Goal: Information Seeking & Learning: Learn about a topic

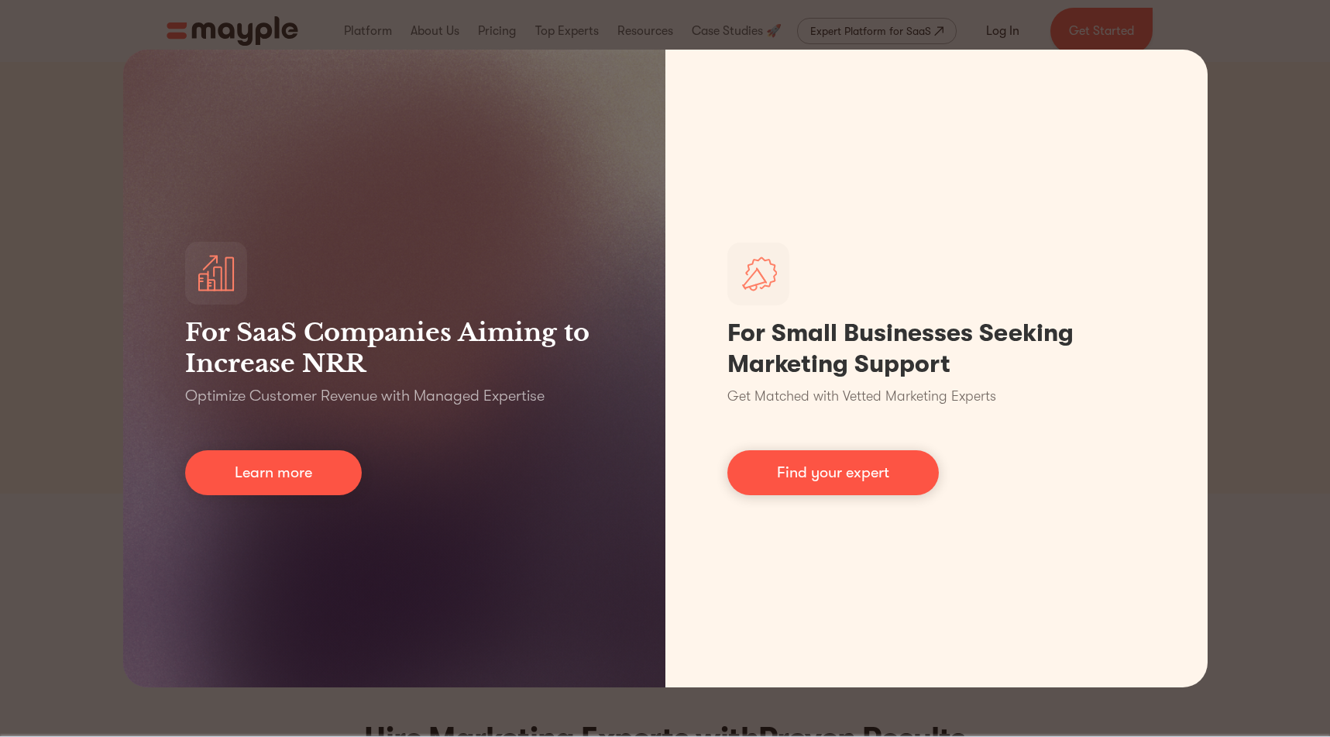
click at [1273, 101] on div "For SaaS Companies Aiming to Increase NRR Optimize Customer Revenue with Manage…" at bounding box center [665, 368] width 1330 height 737
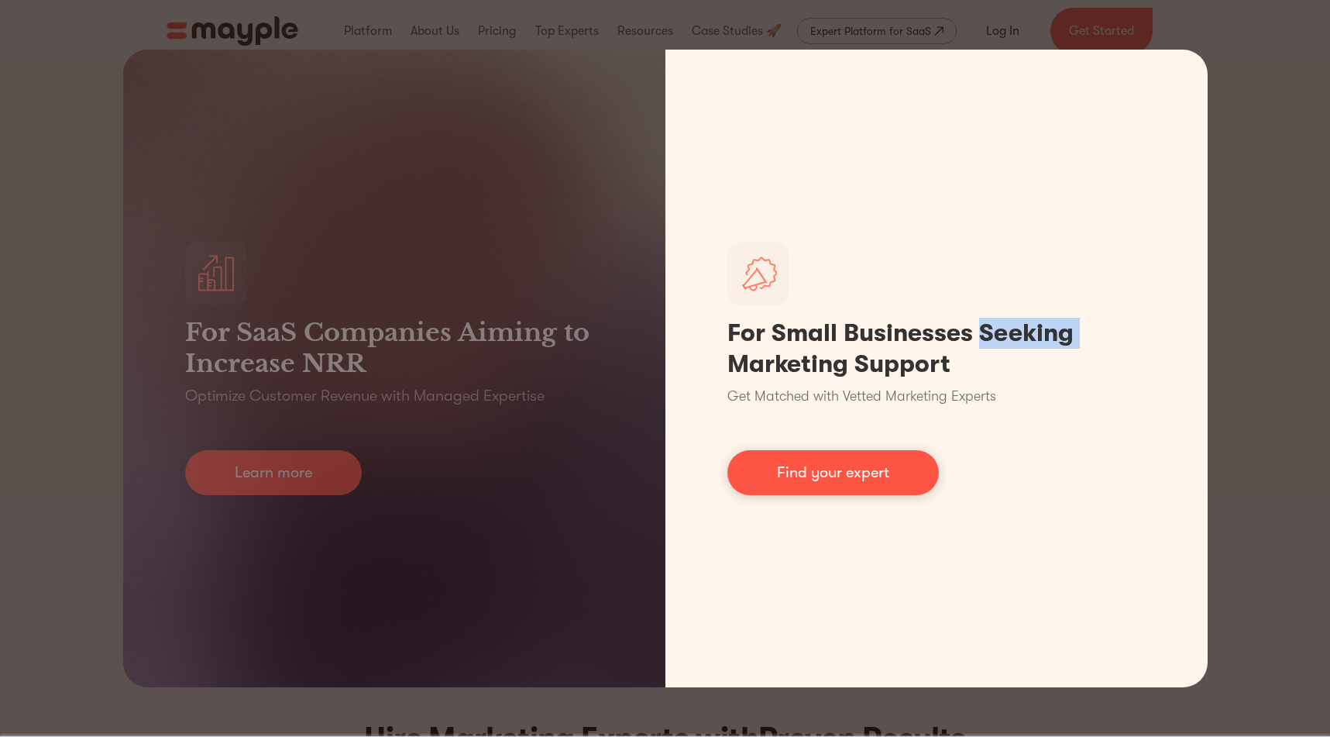
drag, startPoint x: 878, startPoint y: 465, endPoint x: 906, endPoint y: 465, distance: 27.9
click at [878, 465] on link "Find your expert" at bounding box center [832, 472] width 211 height 45
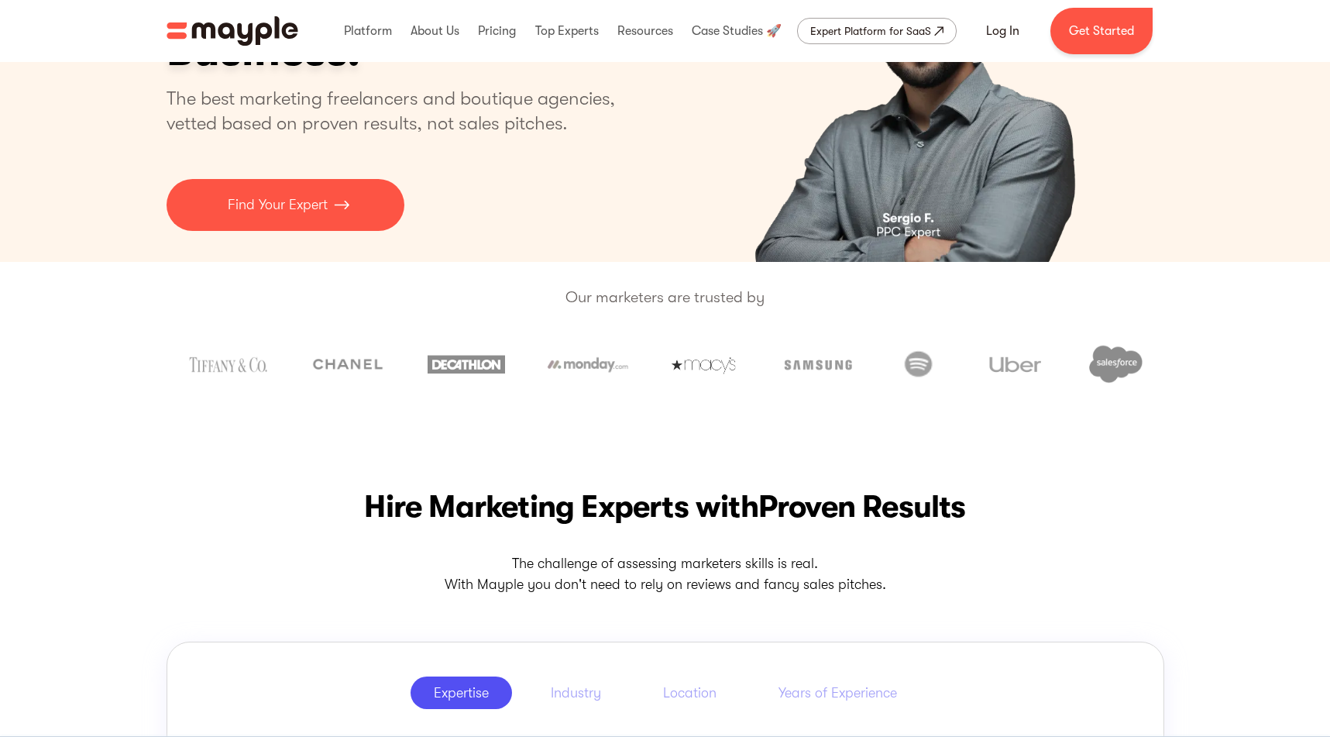
scroll to position [232, 0]
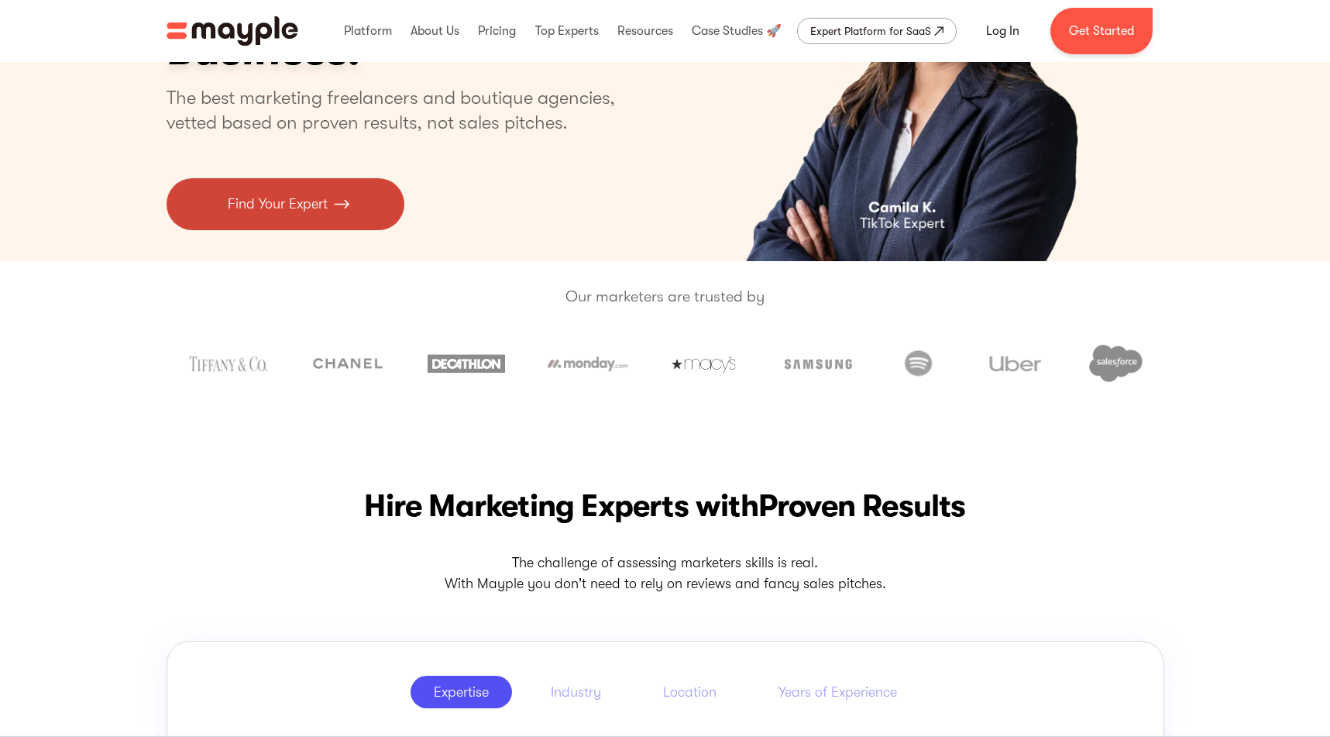
click at [336, 213] on img at bounding box center [341, 204] width 15 height 21
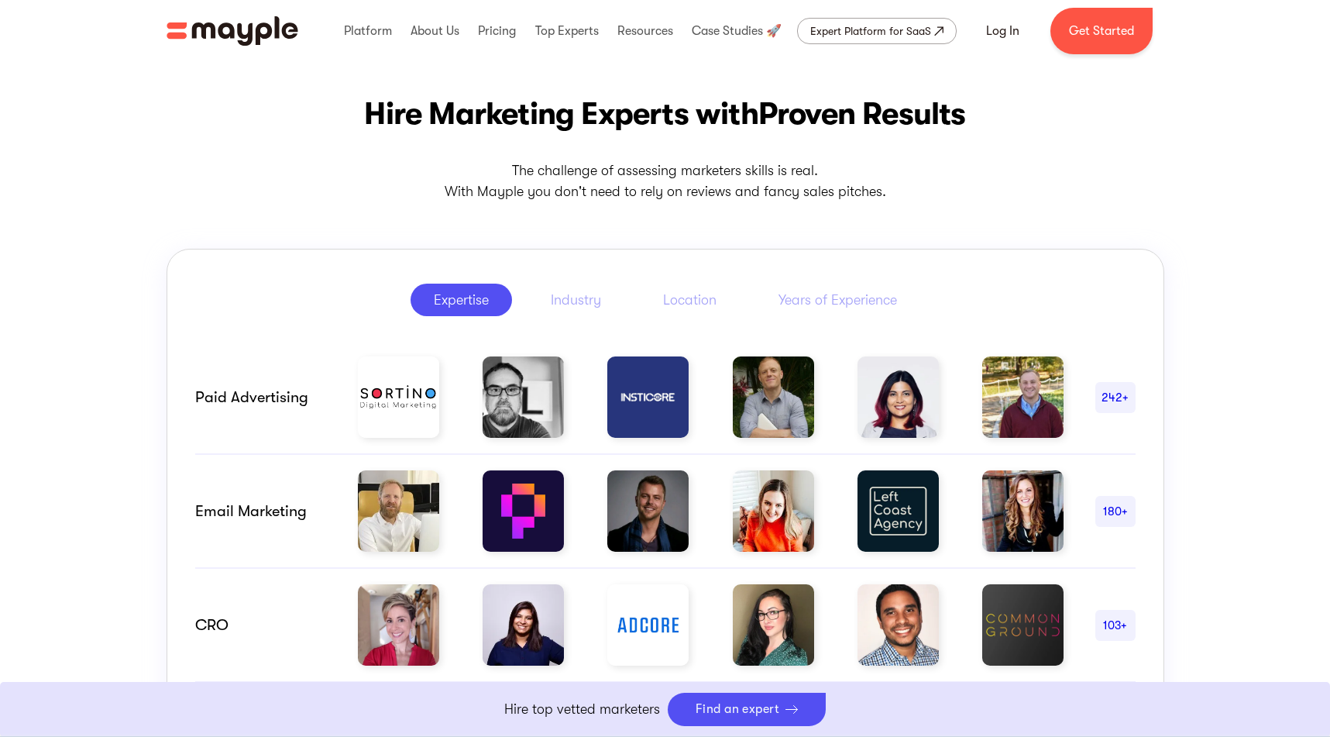
scroll to position [695, 0]
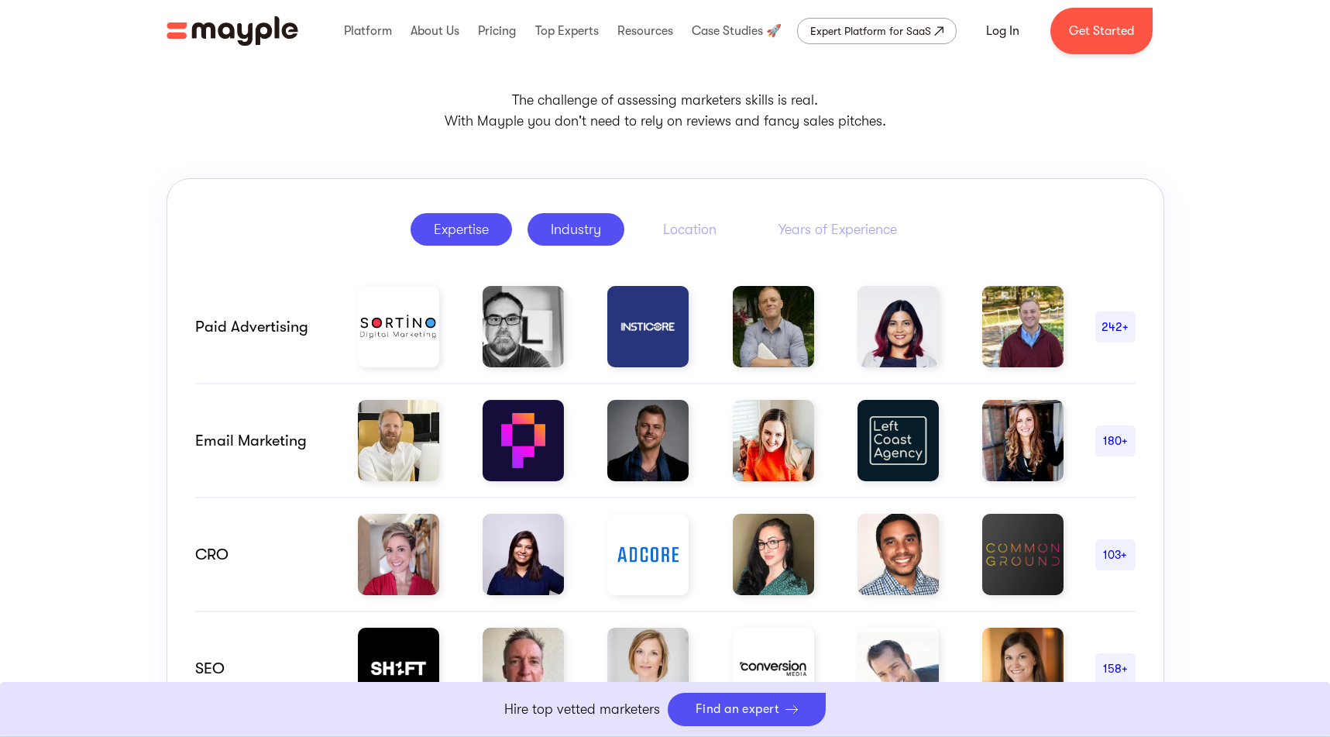
click at [577, 233] on div "Industry" at bounding box center [576, 229] width 50 height 19
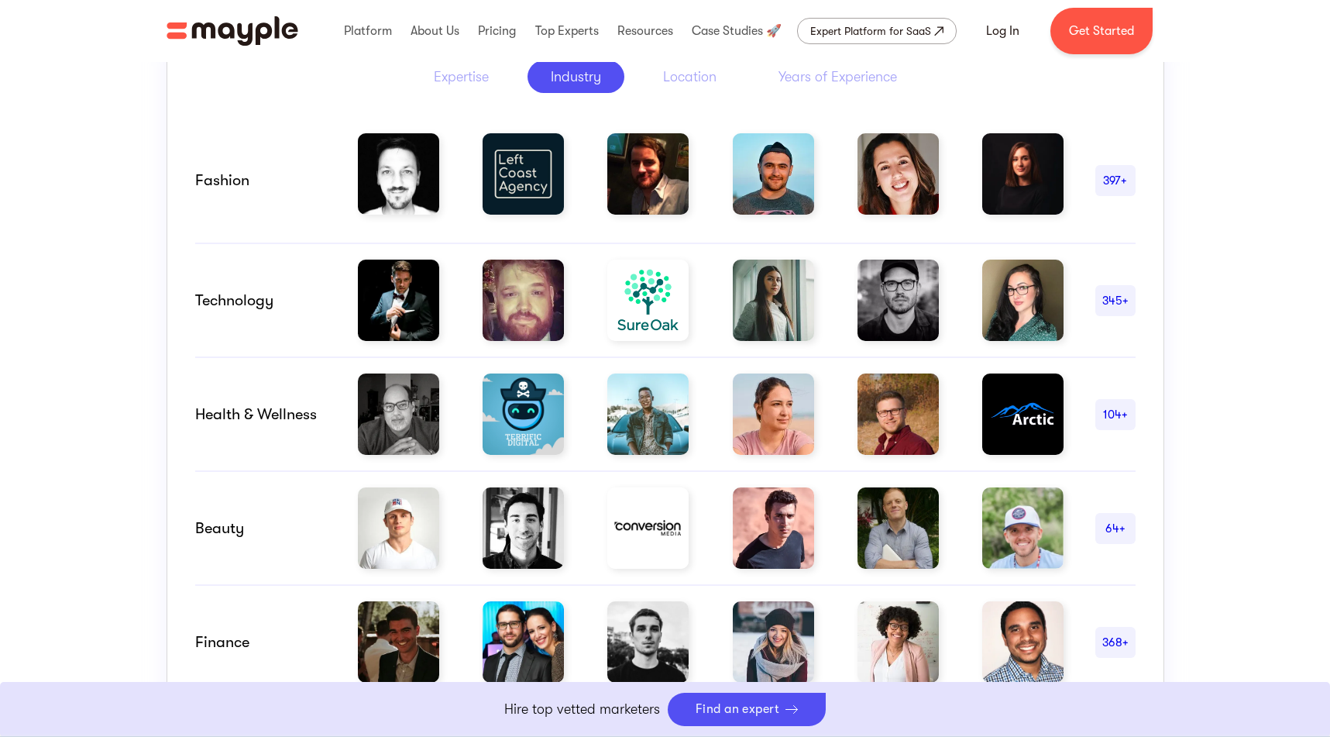
scroll to position [850, 0]
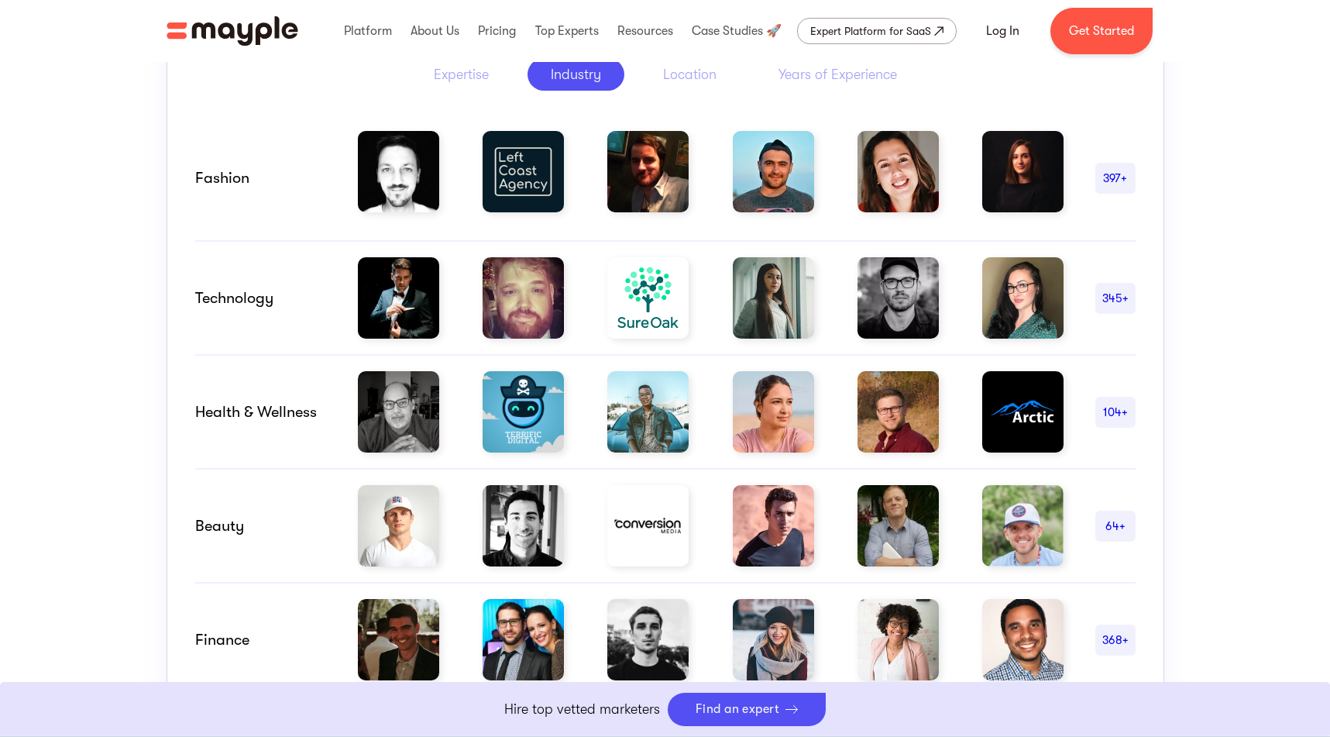
click at [1125, 403] on div "104+" at bounding box center [1115, 412] width 40 height 19
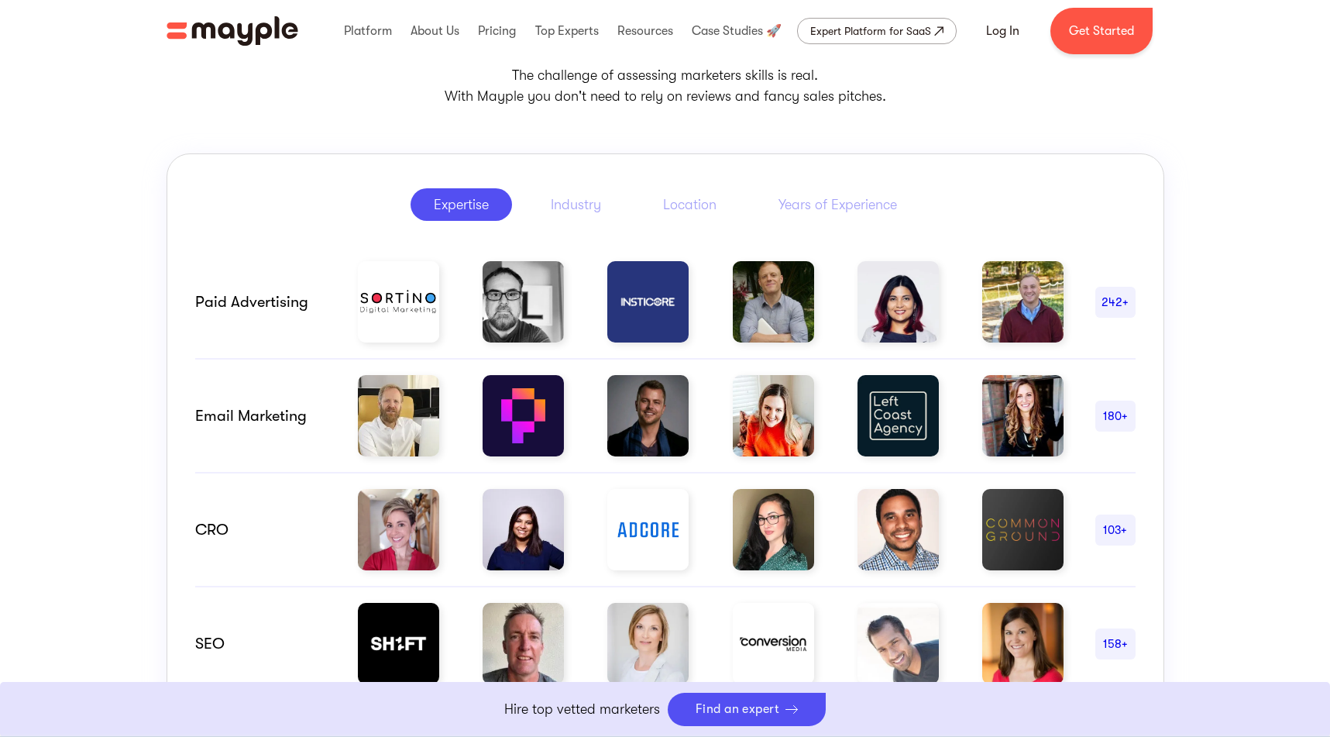
scroll to position [695, 0]
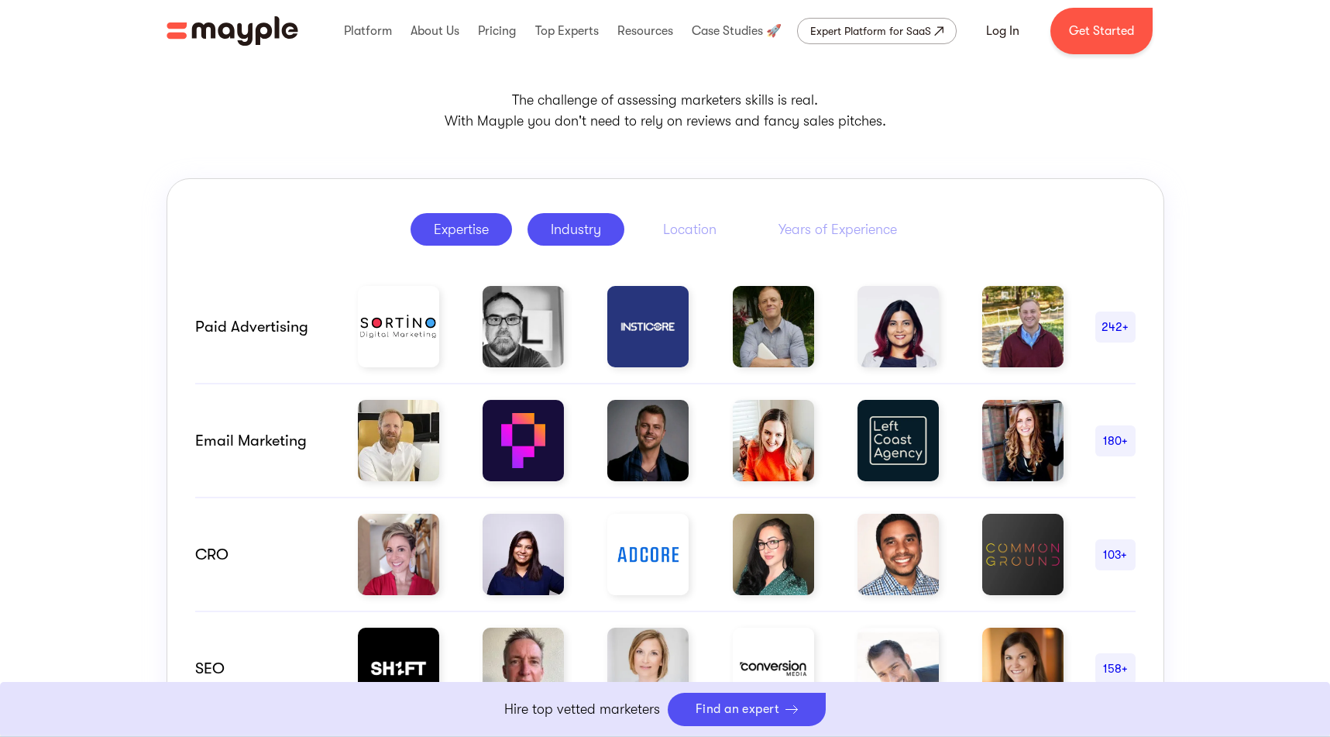
click at [602, 232] on link "Industry" at bounding box center [575, 229] width 97 height 33
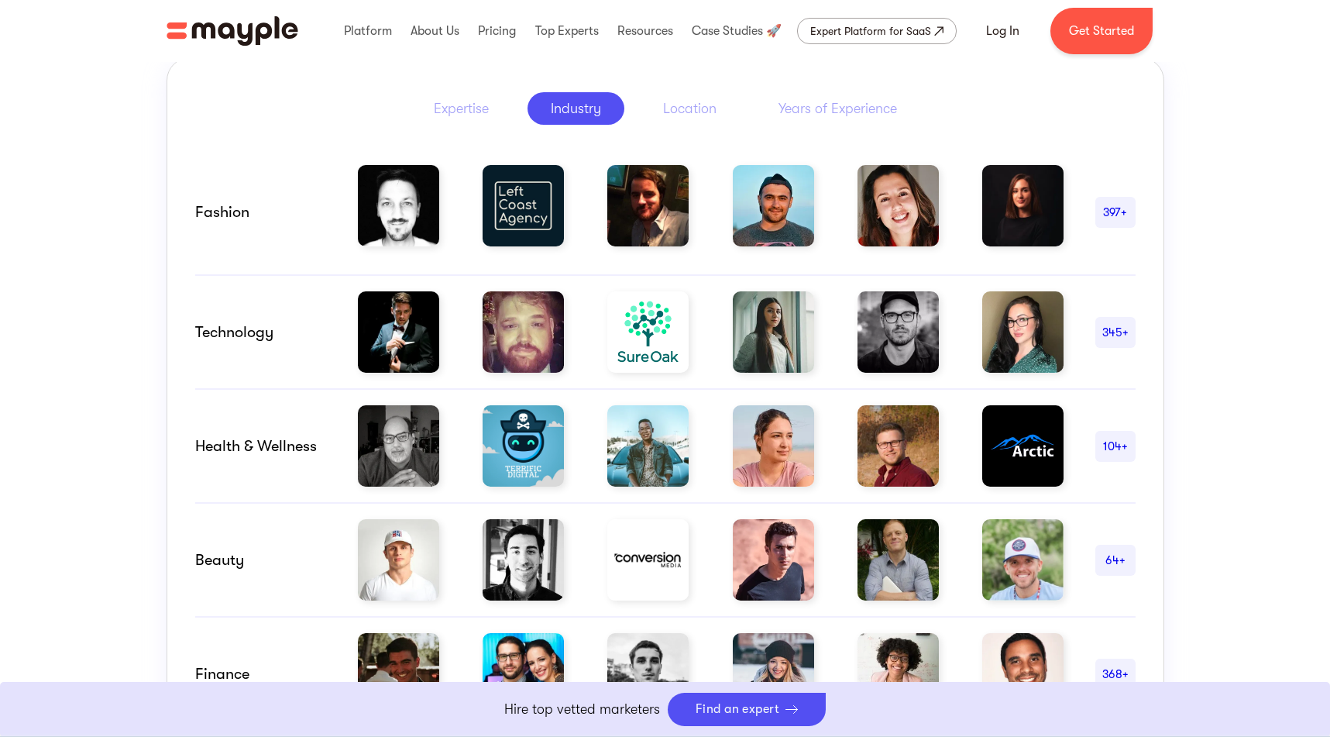
scroll to position [927, 0]
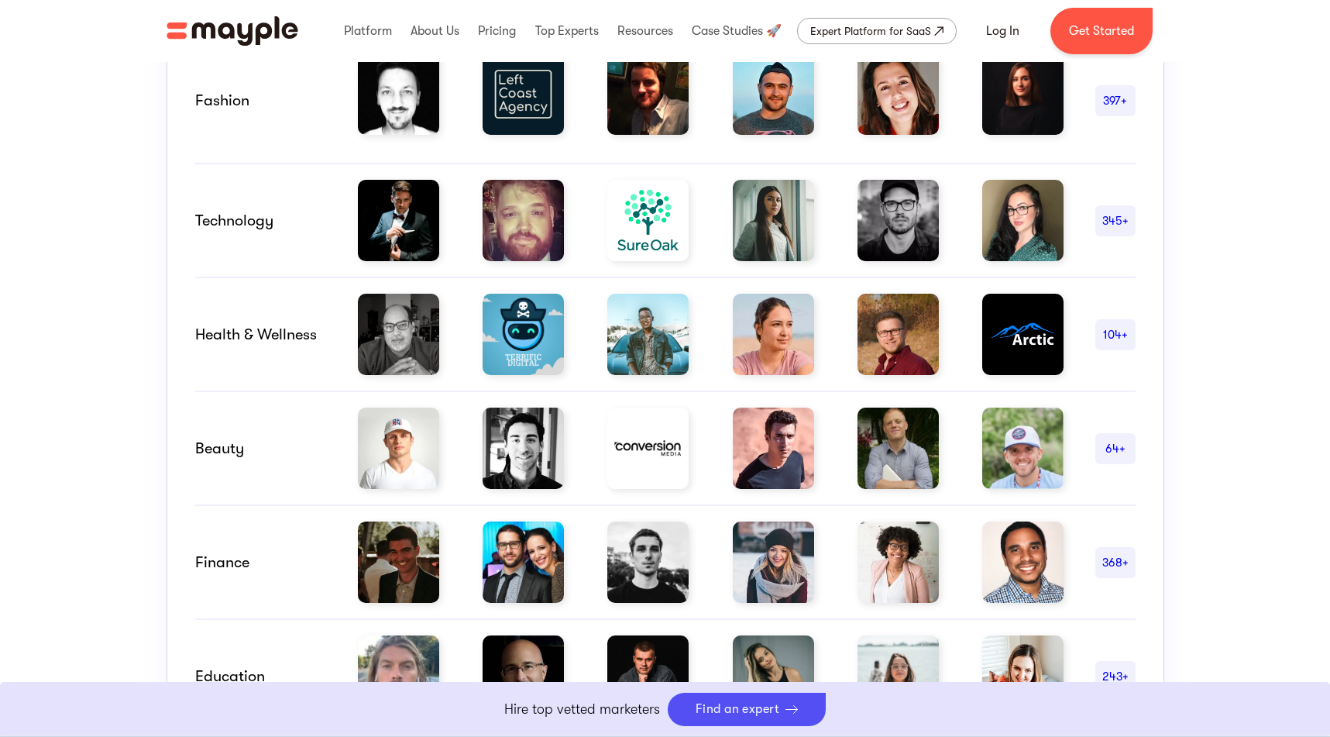
click at [384, 323] on img at bounding box center [398, 334] width 81 height 81
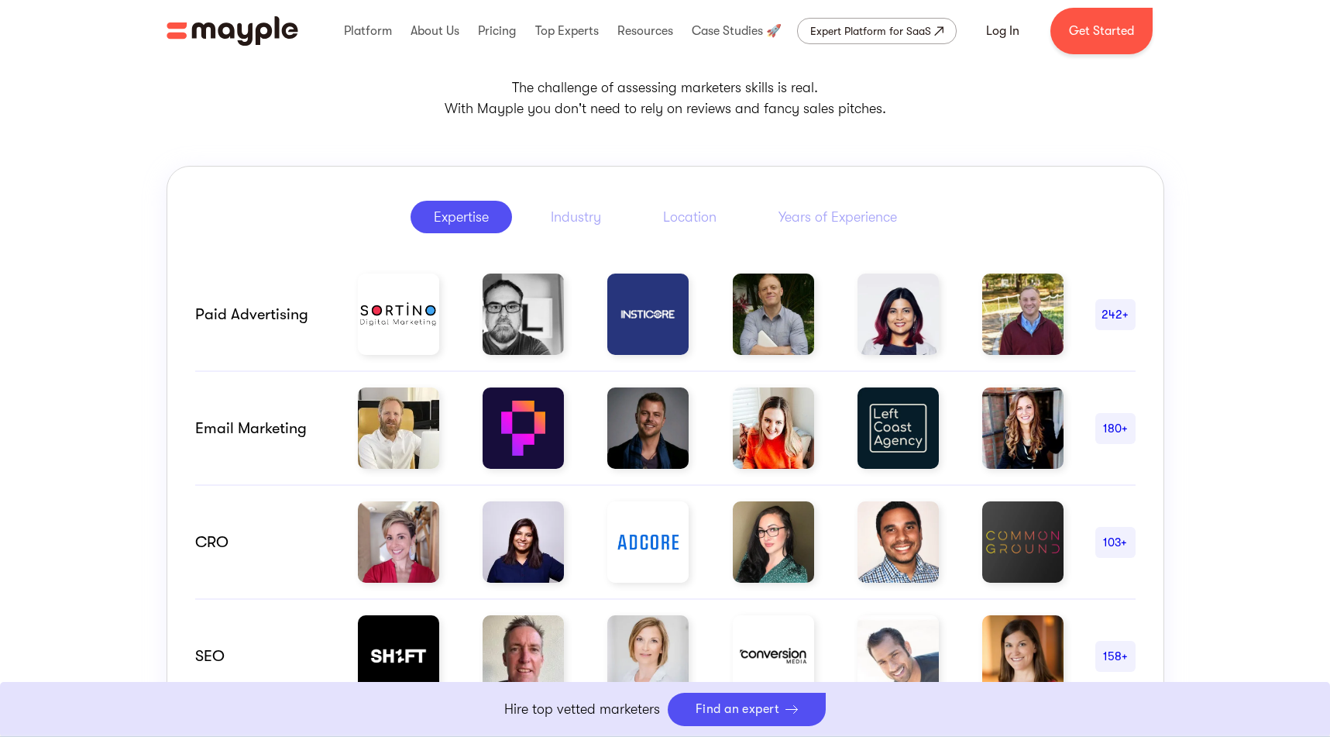
scroll to position [617, 0]
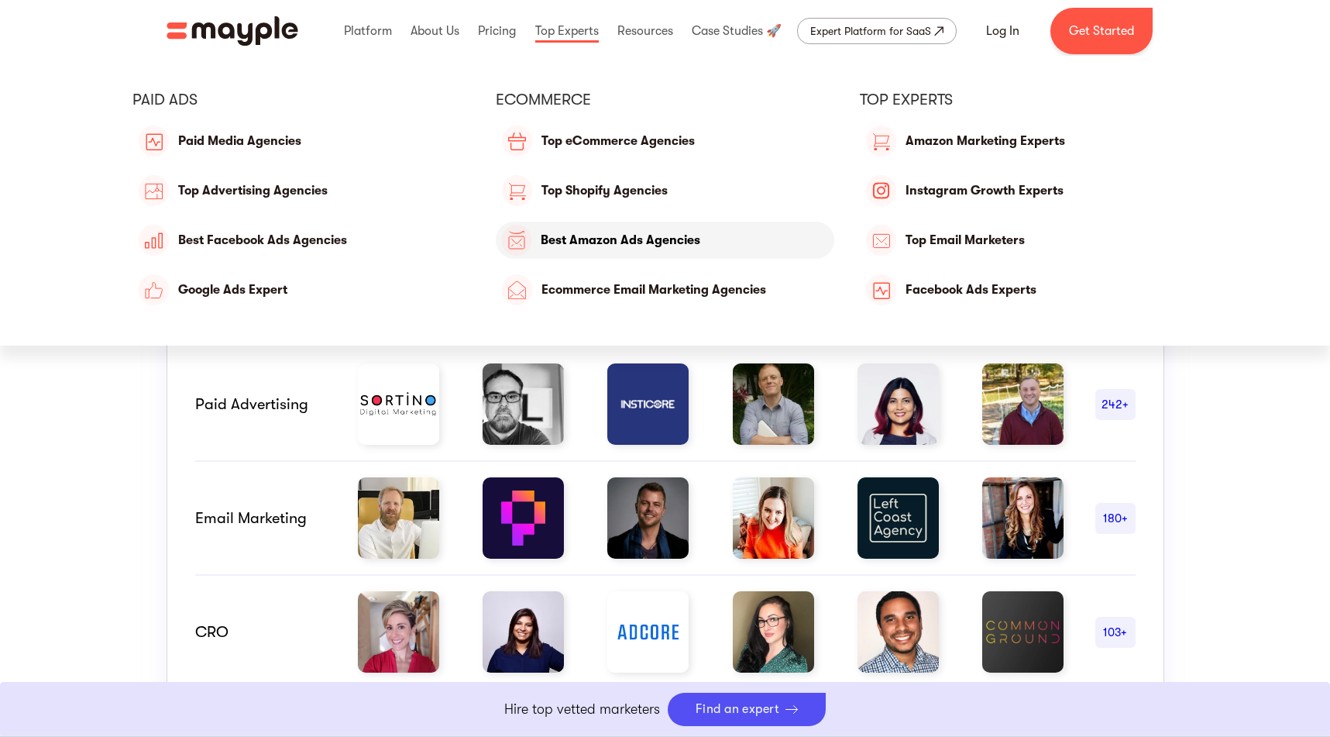
click at [667, 235] on link "Top Amazon Ads Agencies" at bounding box center [665, 240] width 338 height 37
